Goal: Information Seeking & Learning: Learn about a topic

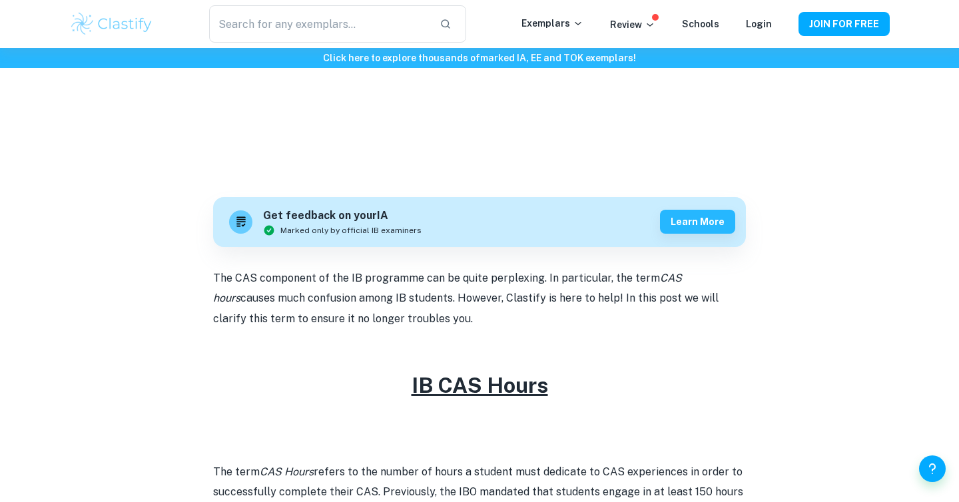
scroll to position [546, 0]
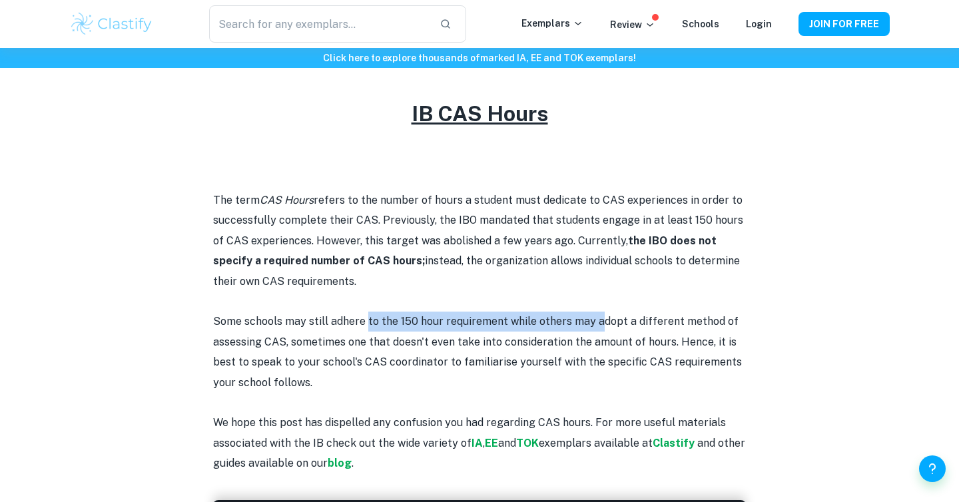
drag, startPoint x: 367, startPoint y: 316, endPoint x: 600, endPoint y: 315, distance: 232.5
click at [600, 315] on p "Some schools may still adhere to the 150 hour requirement while others may adop…" at bounding box center [479, 352] width 533 height 81
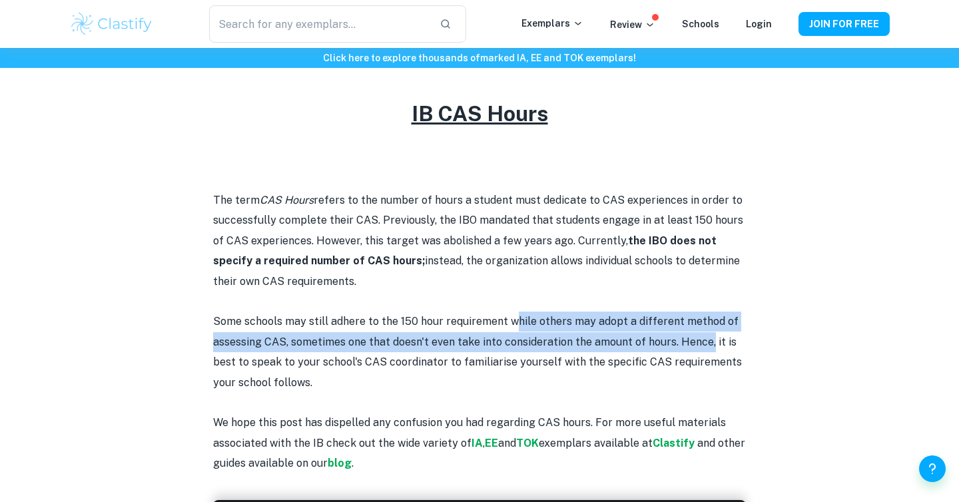
drag, startPoint x: 510, startPoint y: 319, endPoint x: 710, endPoint y: 343, distance: 200.6
click at [710, 344] on p "Some schools may still adhere to the 150 hour requirement while others may adop…" at bounding box center [479, 352] width 533 height 81
click at [710, 343] on p "Some schools may still adhere to the 150 hour requirement while others may adop…" at bounding box center [479, 352] width 533 height 81
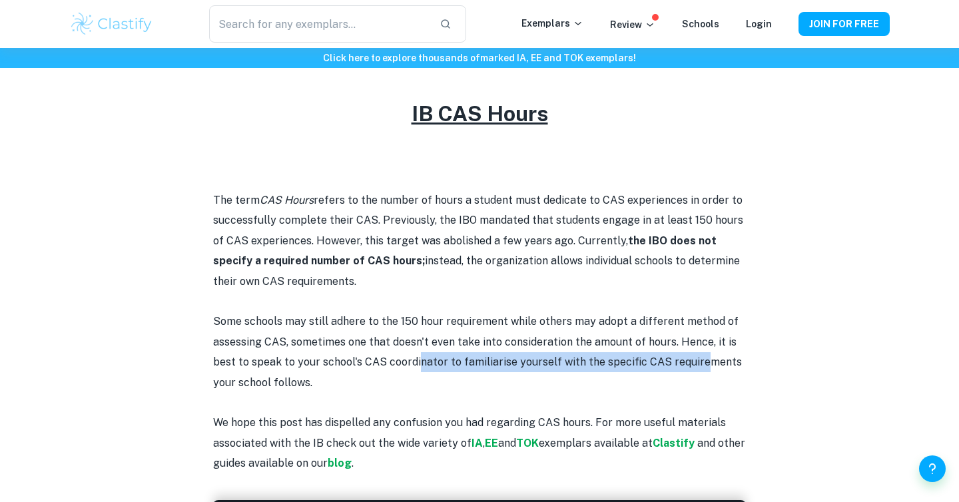
drag, startPoint x: 419, startPoint y: 366, endPoint x: 700, endPoint y: 365, distance: 281.1
click at [700, 366] on p "Some schools may still adhere to the 150 hour requirement while others may adop…" at bounding box center [479, 352] width 533 height 81
click at [700, 365] on p "Some schools may still adhere to the 150 hour requirement while others may adop…" at bounding box center [479, 352] width 533 height 81
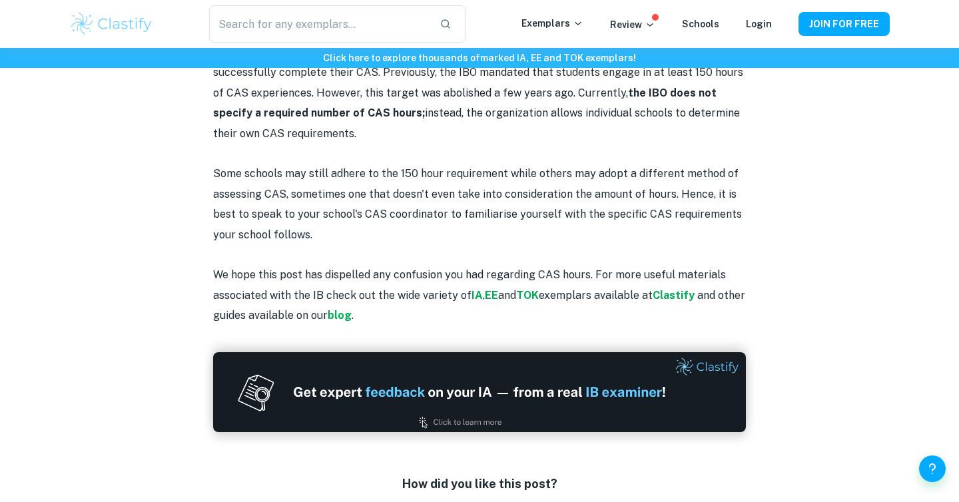
scroll to position [695, 0]
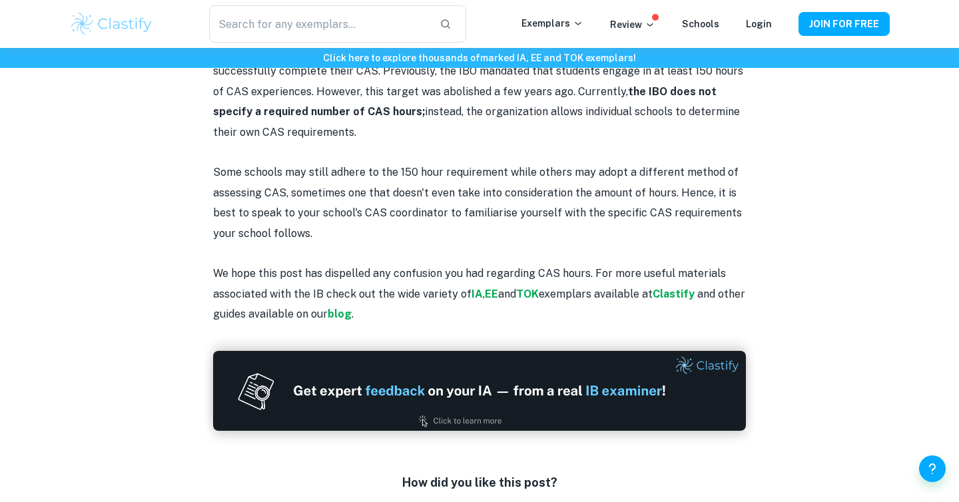
drag, startPoint x: 240, startPoint y: 277, endPoint x: 388, endPoint y: 311, distance: 151.7
click at [388, 311] on p "We hope this post has dispelled any confusion you had regarding CAS hours. For …" at bounding box center [479, 294] width 533 height 61
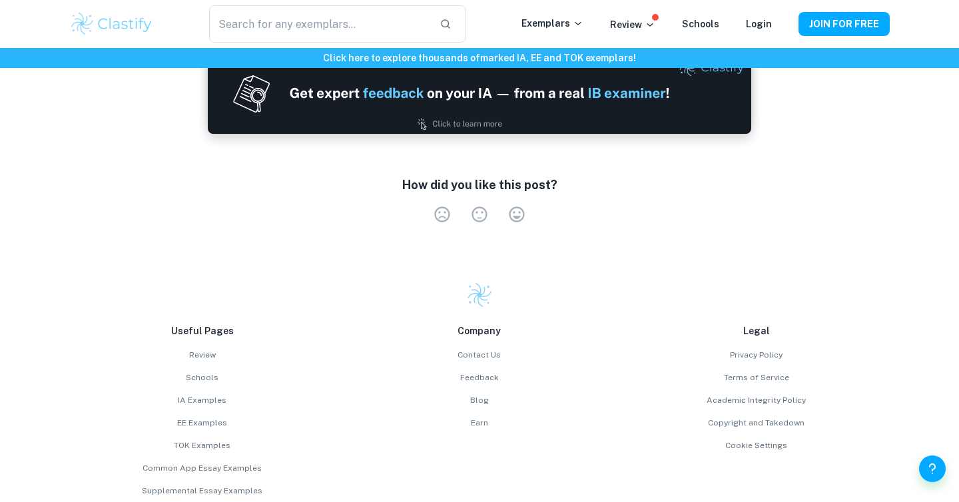
scroll to position [0, 0]
